Goal: Navigation & Orientation: Find specific page/section

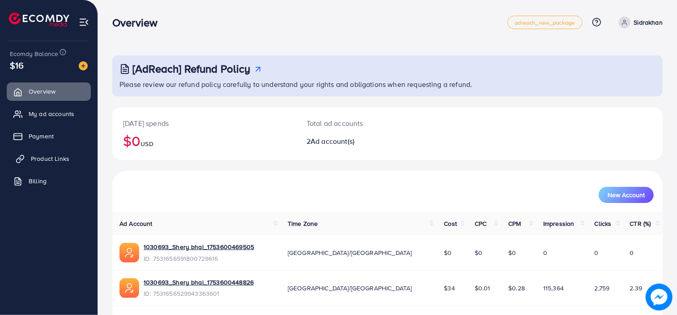
click at [60, 155] on span "Product Links" at bounding box center [50, 158] width 38 height 9
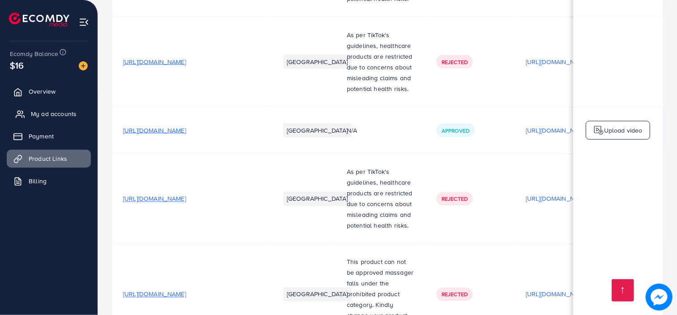
click at [38, 117] on span "My ad accounts" at bounding box center [54, 113] width 46 height 9
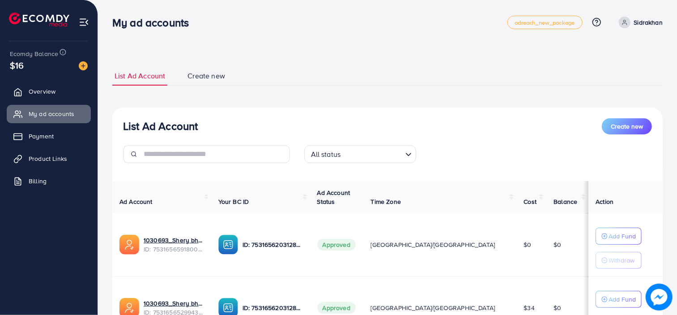
scroll to position [90, 0]
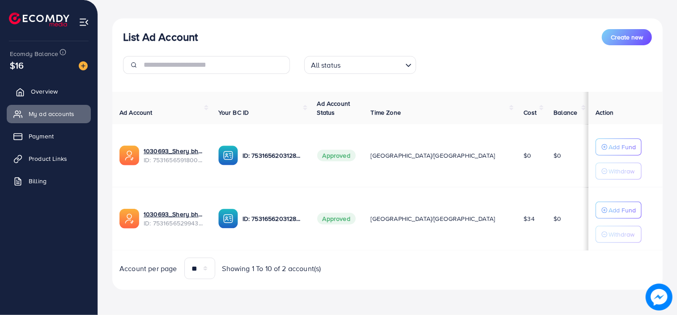
click at [51, 98] on link "Overview" at bounding box center [49, 91] width 84 height 18
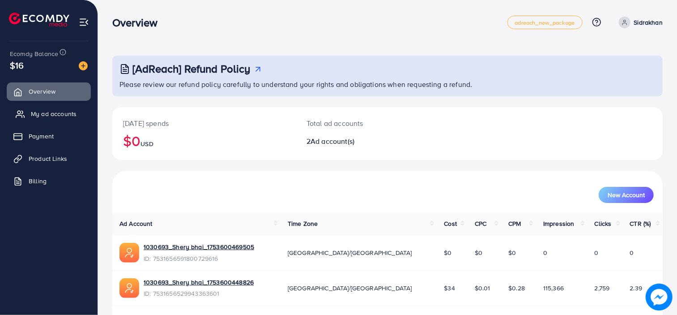
click at [46, 116] on span "My ad accounts" at bounding box center [54, 113] width 46 height 9
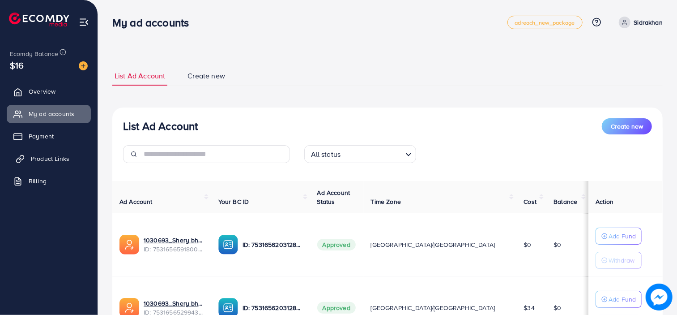
click at [36, 166] on link "Product Links" at bounding box center [49, 159] width 84 height 18
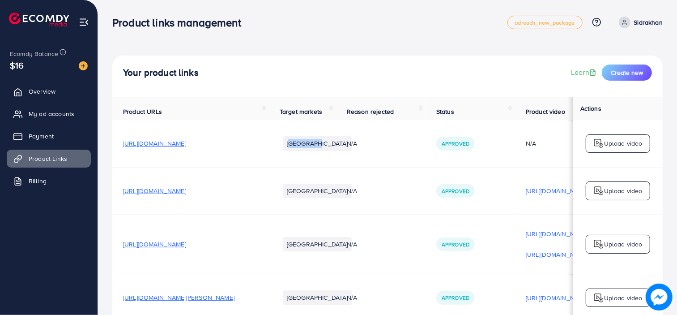
drag, startPoint x: 287, startPoint y: 145, endPoint x: 324, endPoint y: 153, distance: 37.6
click at [324, 153] on td "[GEOGRAPHIC_DATA]" at bounding box center [302, 143] width 67 height 47
click at [336, 199] on td "N/A" at bounding box center [381, 190] width 90 height 47
